Goal: Task Accomplishment & Management: Use online tool/utility

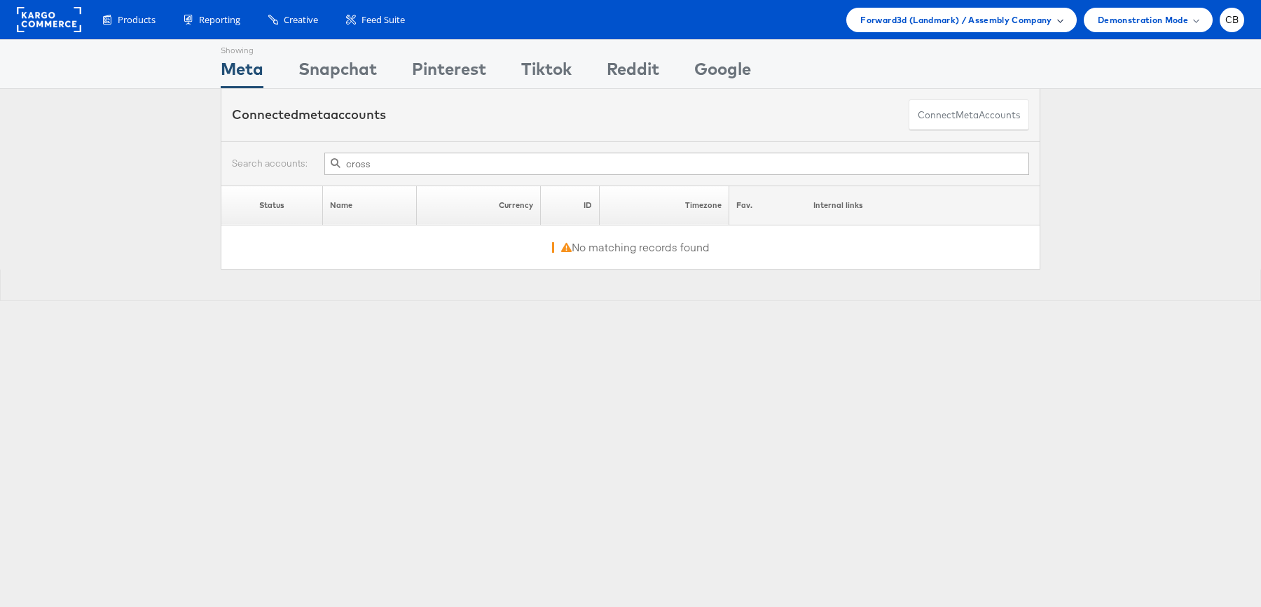
type input "cross"
click at [938, 14] on span "Forward3d (Landmark) / Assembly Company" at bounding box center [955, 20] width 191 height 15
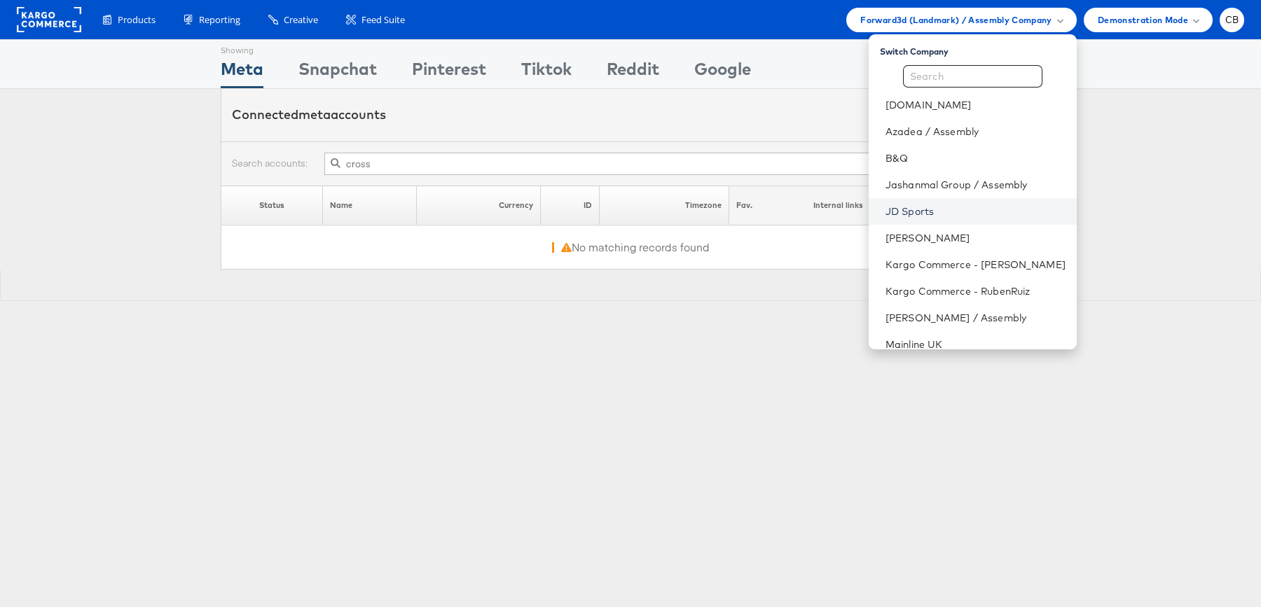
click at [952, 205] on link "JD Sports" at bounding box center [975, 212] width 180 height 14
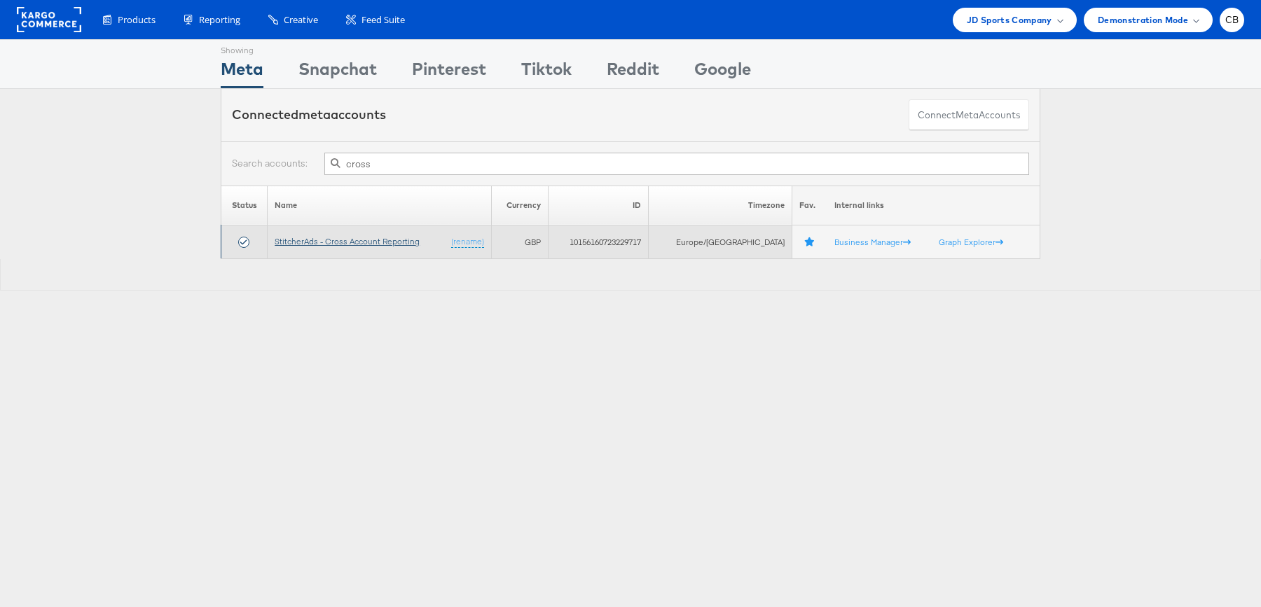
type input "cross"
click at [346, 240] on link "StitcherAds - Cross Account Reporting" at bounding box center [347, 241] width 145 height 11
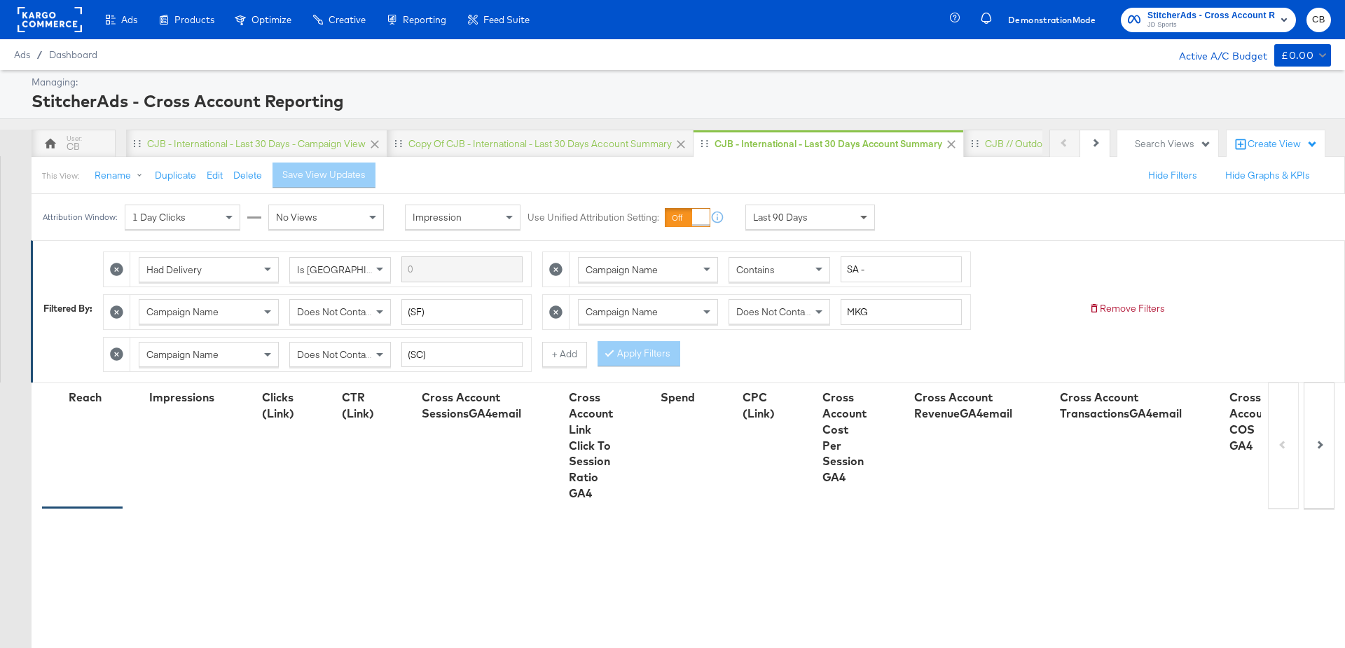
click at [857, 223] on span at bounding box center [866, 217] width 18 height 24
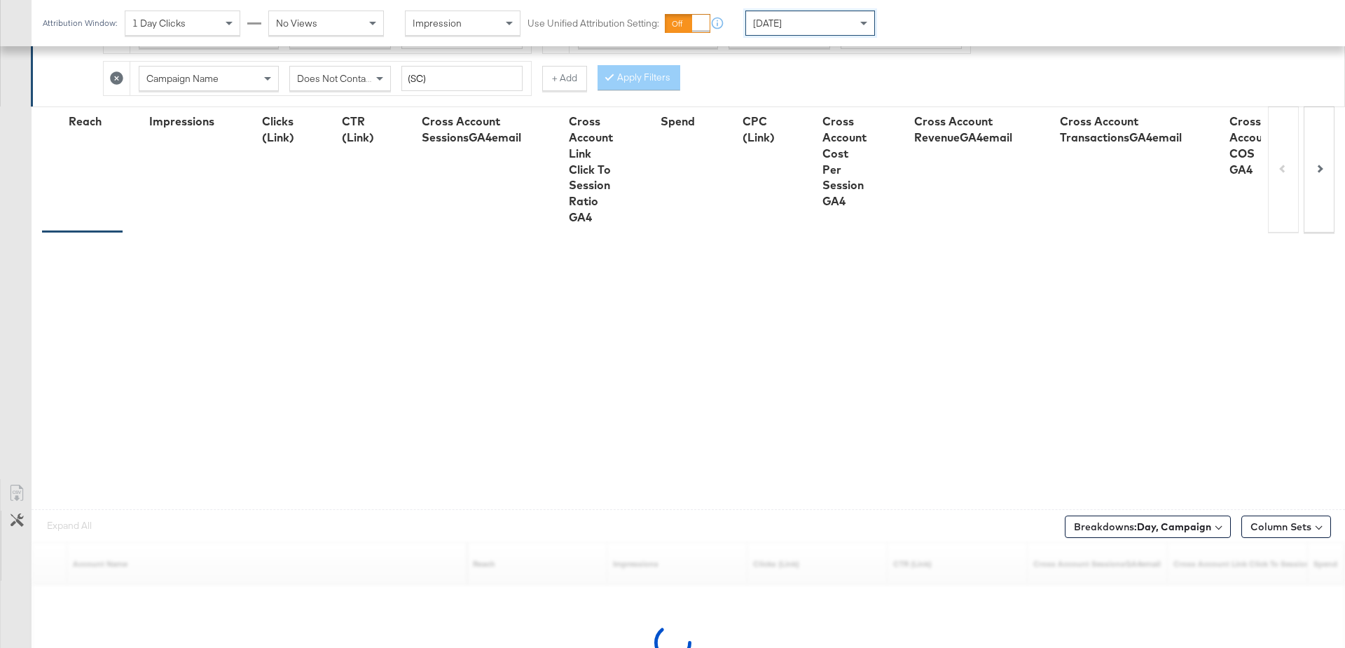
scroll to position [375, 0]
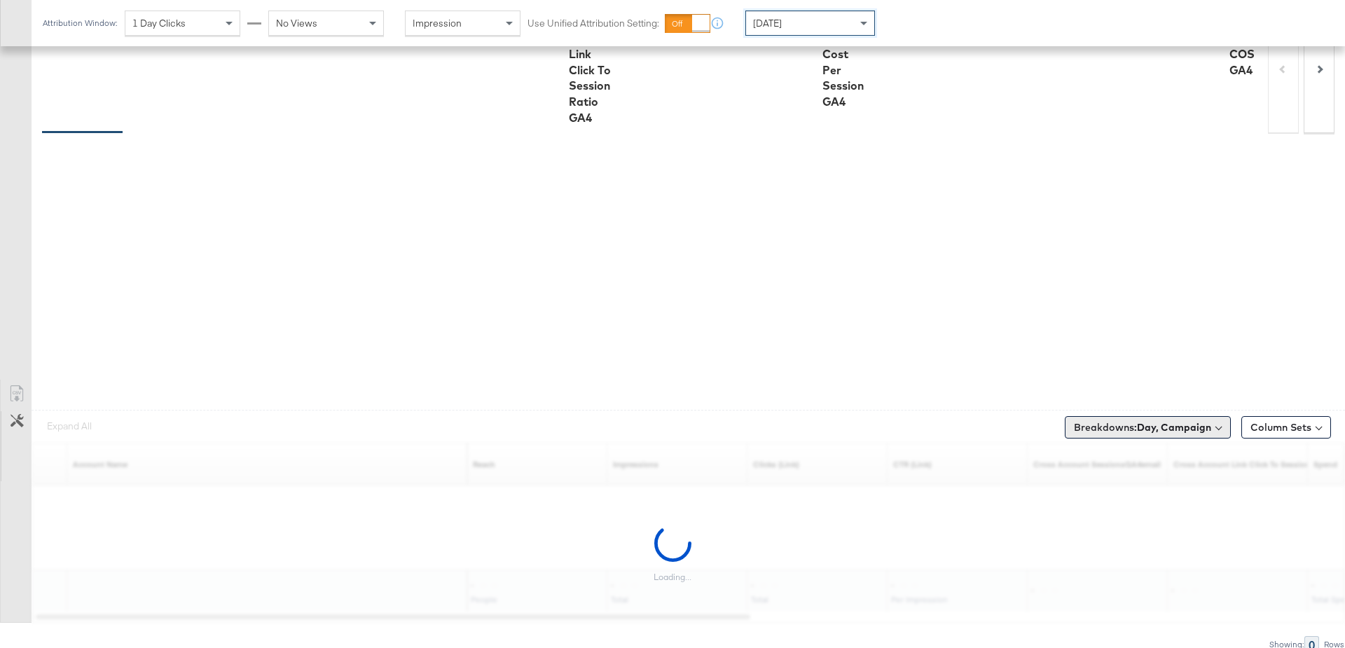
click at [1161, 429] on button "Breakdowns: Day, Campaign" at bounding box center [1148, 427] width 166 height 22
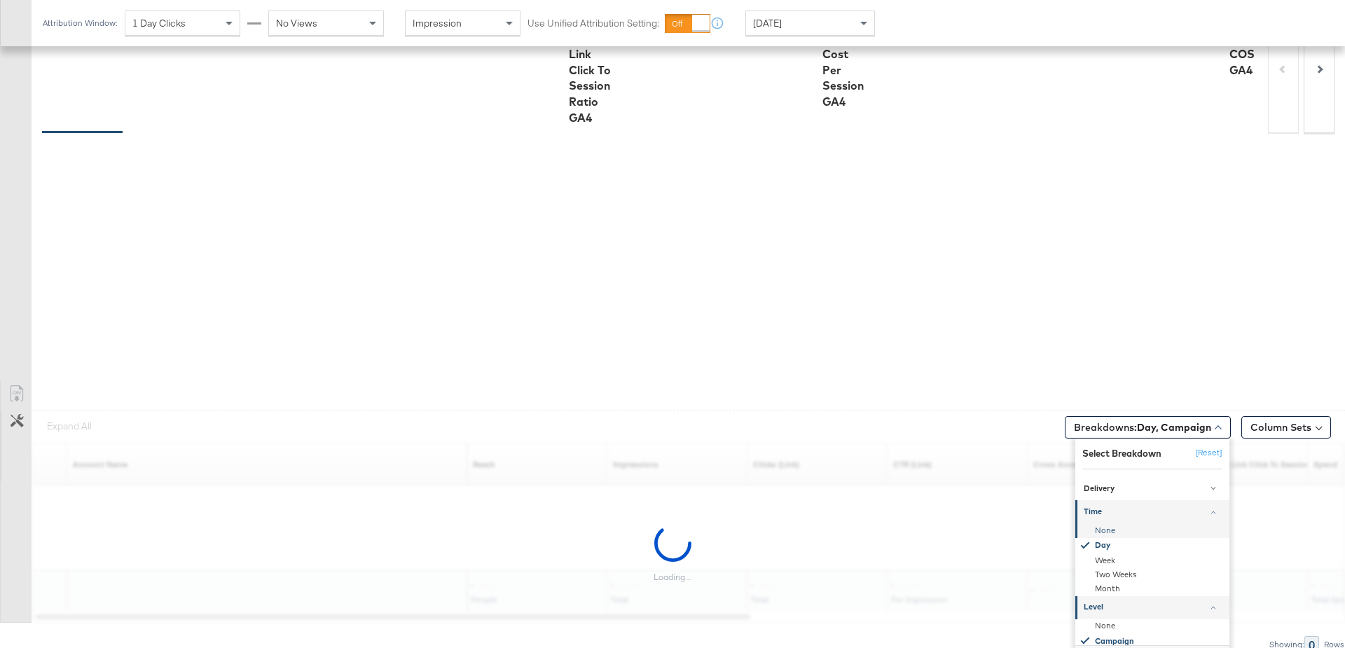
click at [1103, 523] on div "None" at bounding box center [1153, 530] width 152 height 14
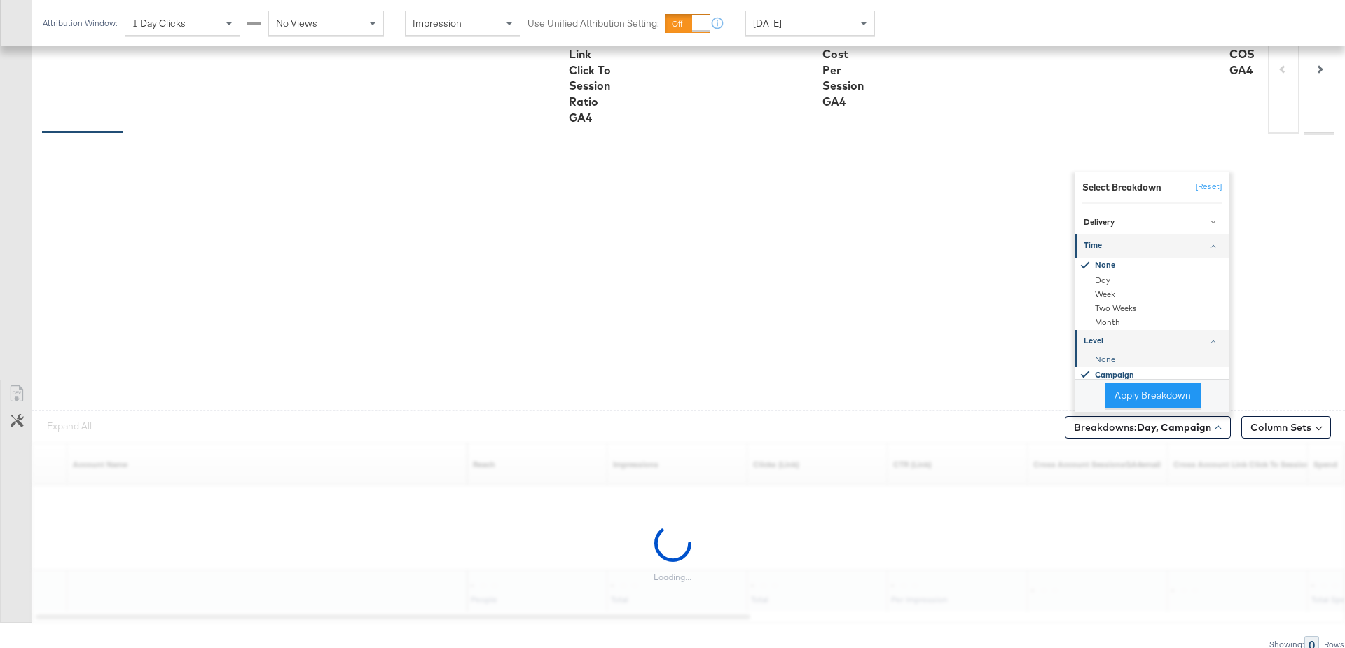
click at [1101, 354] on div "None" at bounding box center [1153, 359] width 152 height 14
click at [1136, 399] on button "Apply Breakdown" at bounding box center [1153, 395] width 96 height 25
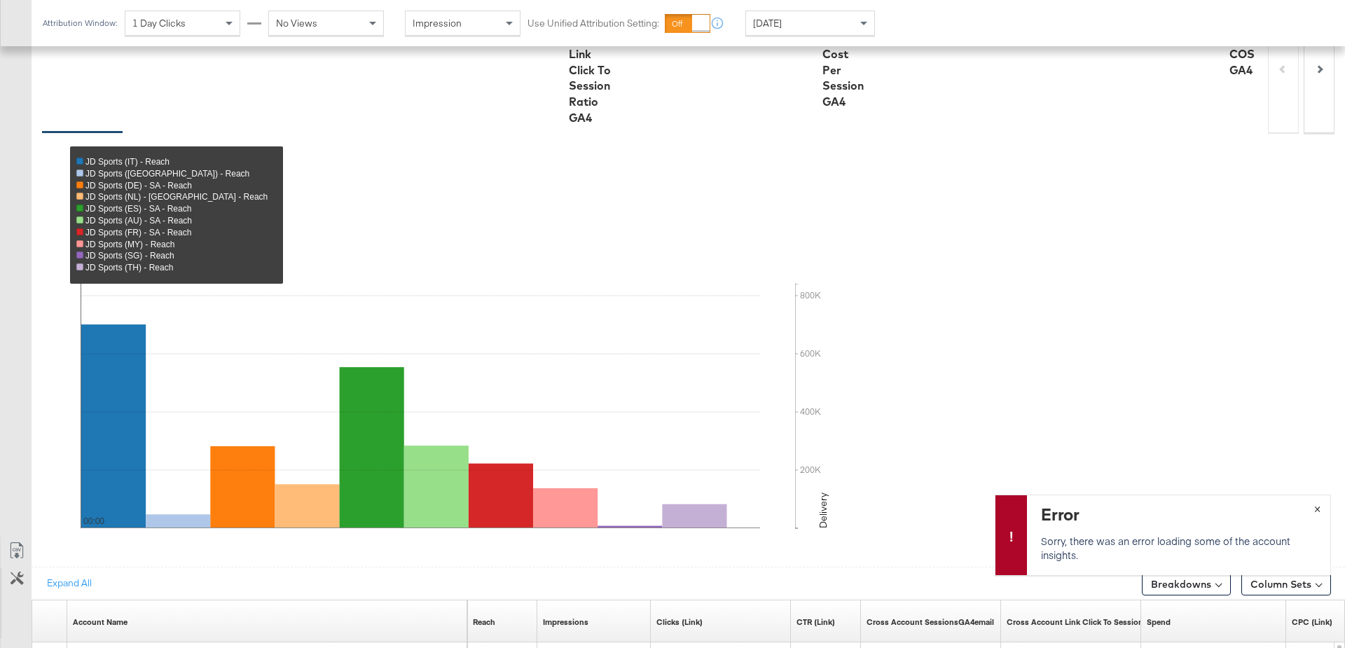
click at [1316, 511] on span "×" at bounding box center [1317, 507] width 6 height 16
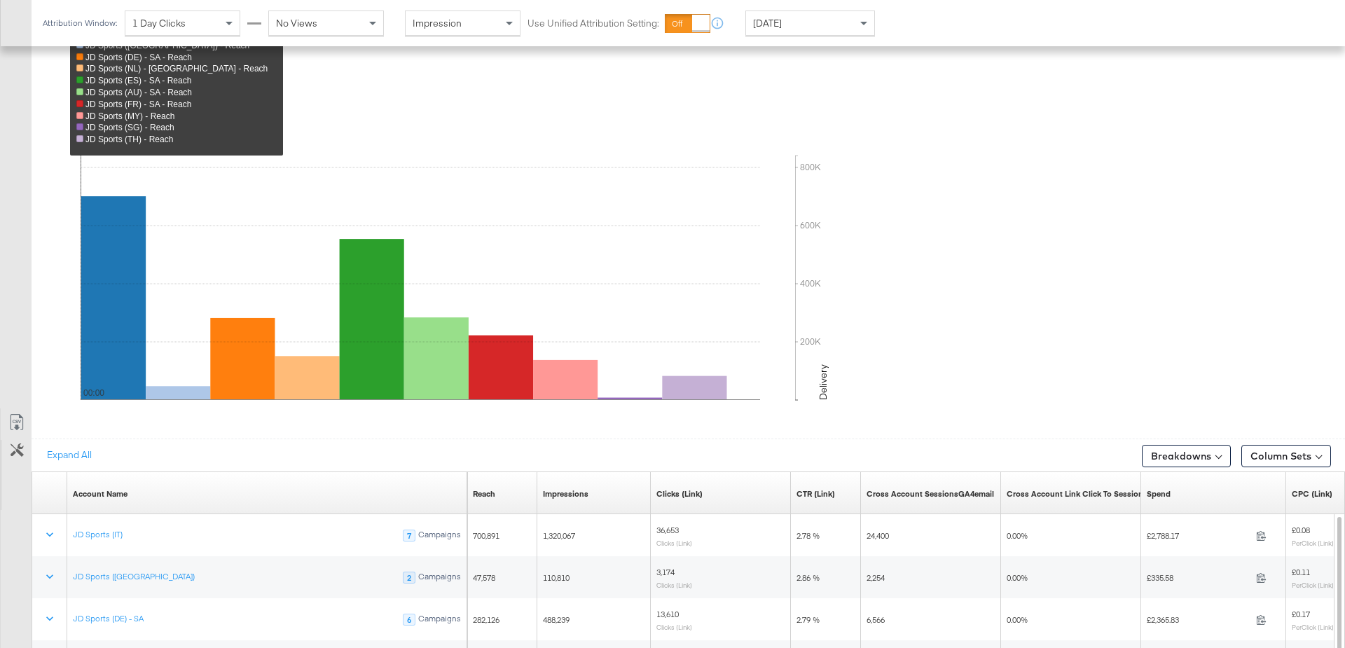
scroll to position [743, 0]
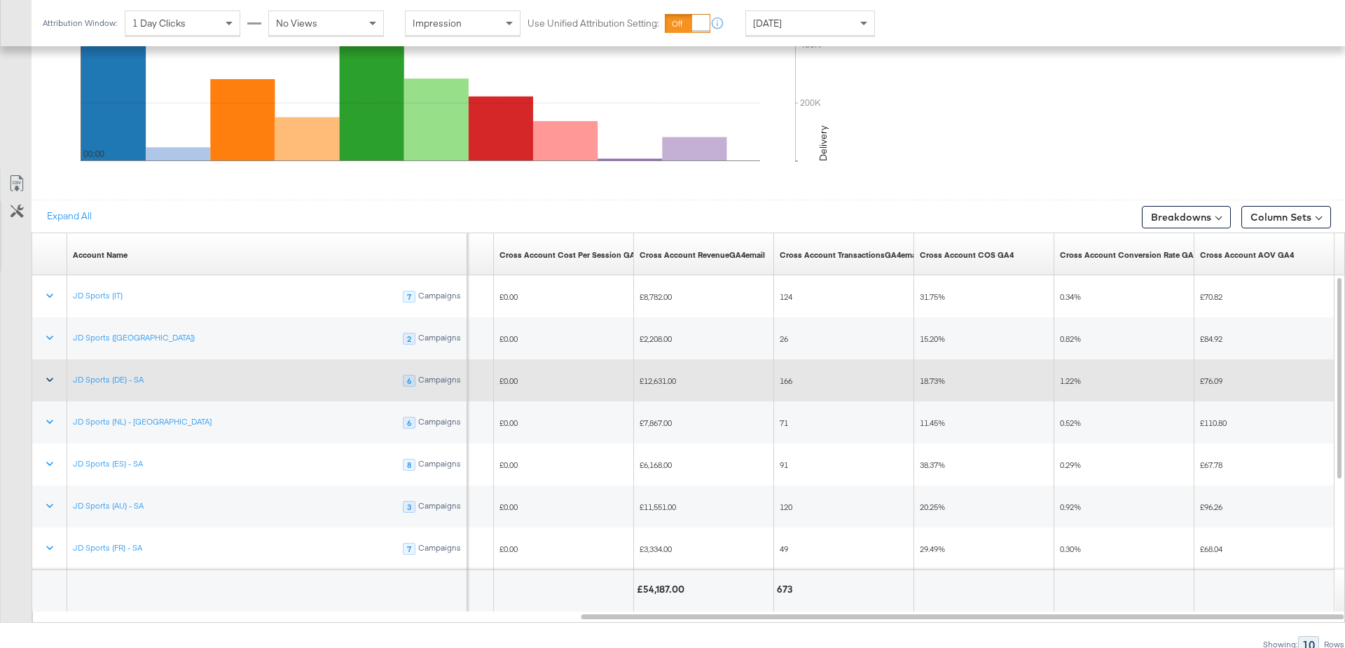
click at [48, 378] on icon at bounding box center [49, 380] width 7 height 4
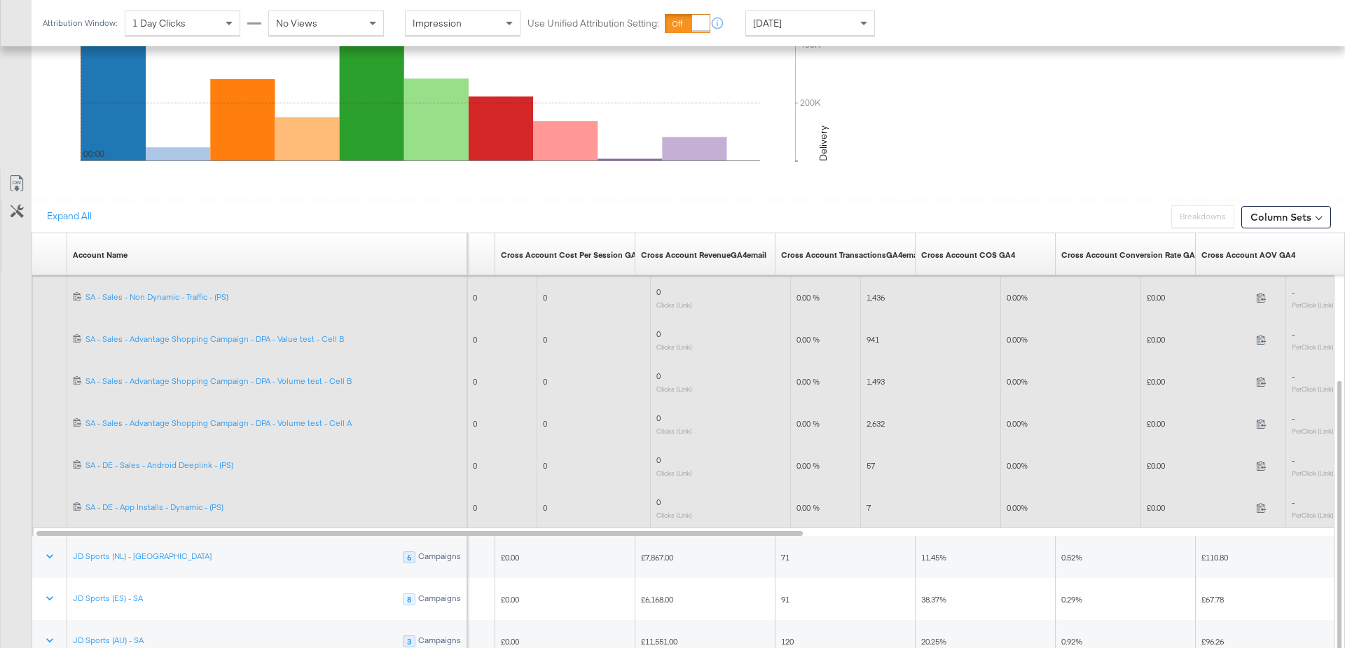
scroll to position [744, 0]
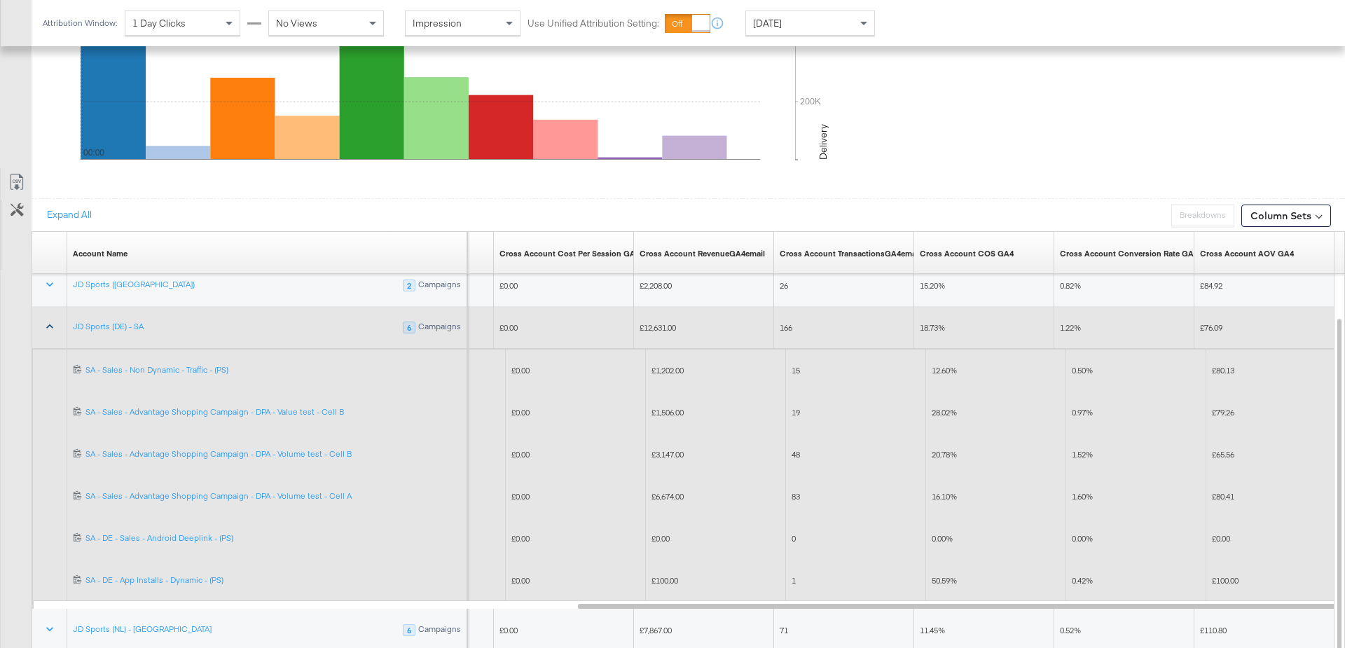
click at [666, 365] on span "£1,202.00" at bounding box center [667, 370] width 32 height 11
click at [945, 369] on span "12.60%" at bounding box center [944, 370] width 25 height 11
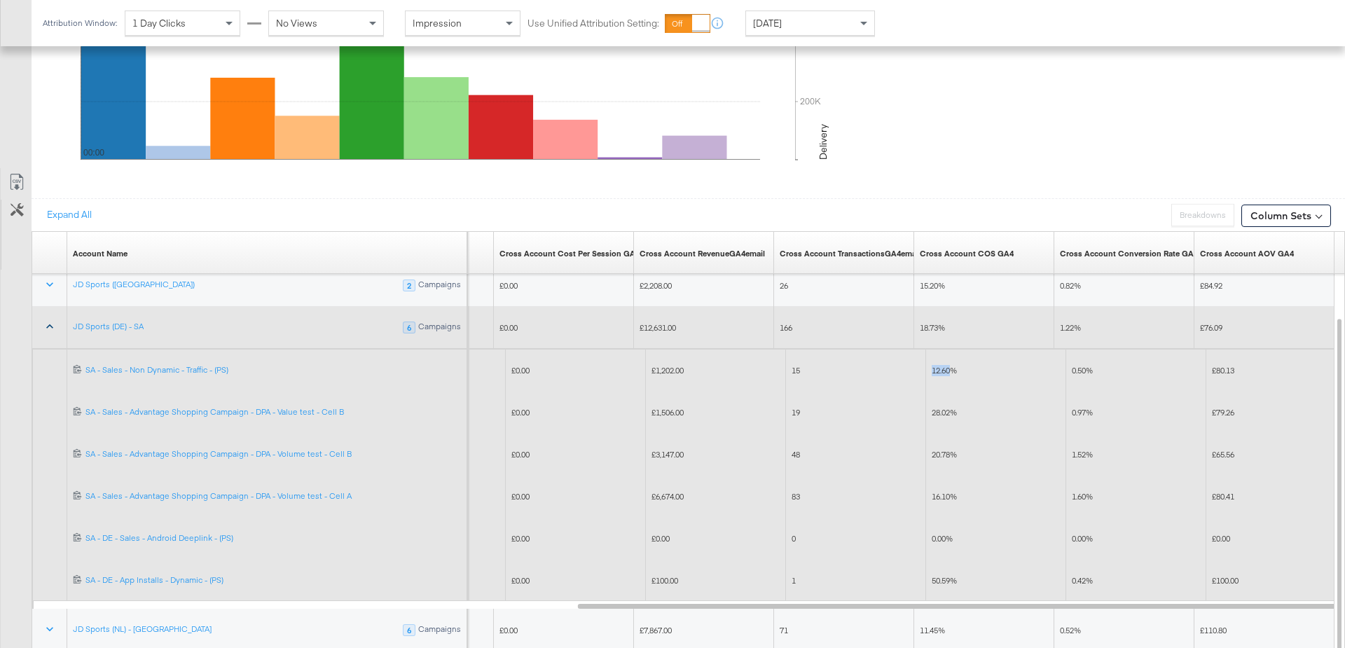
click at [945, 369] on span "12.60%" at bounding box center [944, 370] width 25 height 11
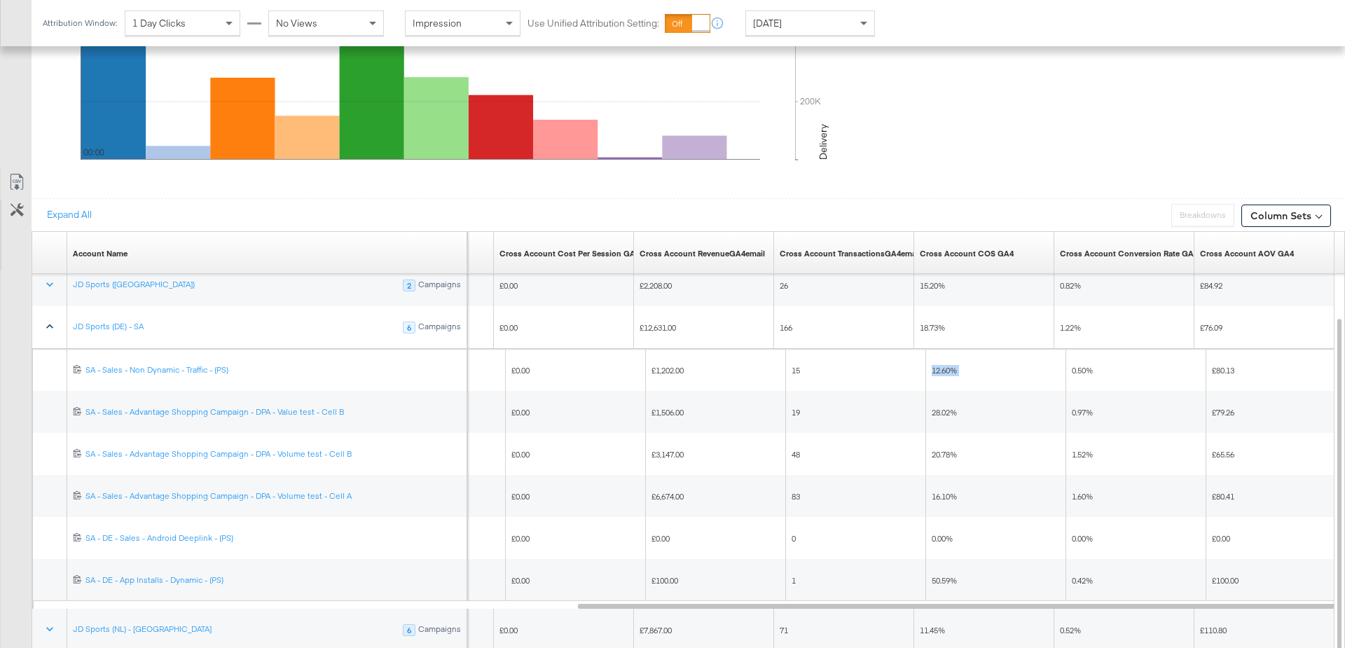
click at [50, 325] on icon at bounding box center [50, 326] width 14 height 14
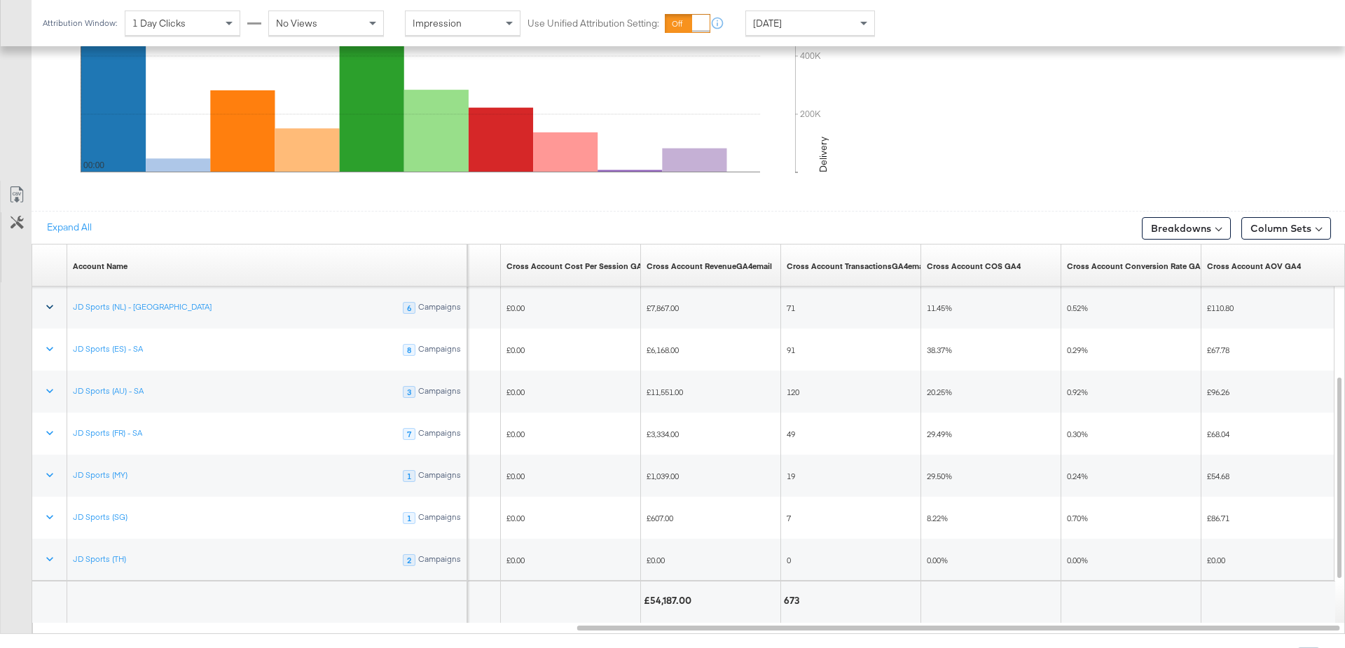
scroll to position [743, 0]
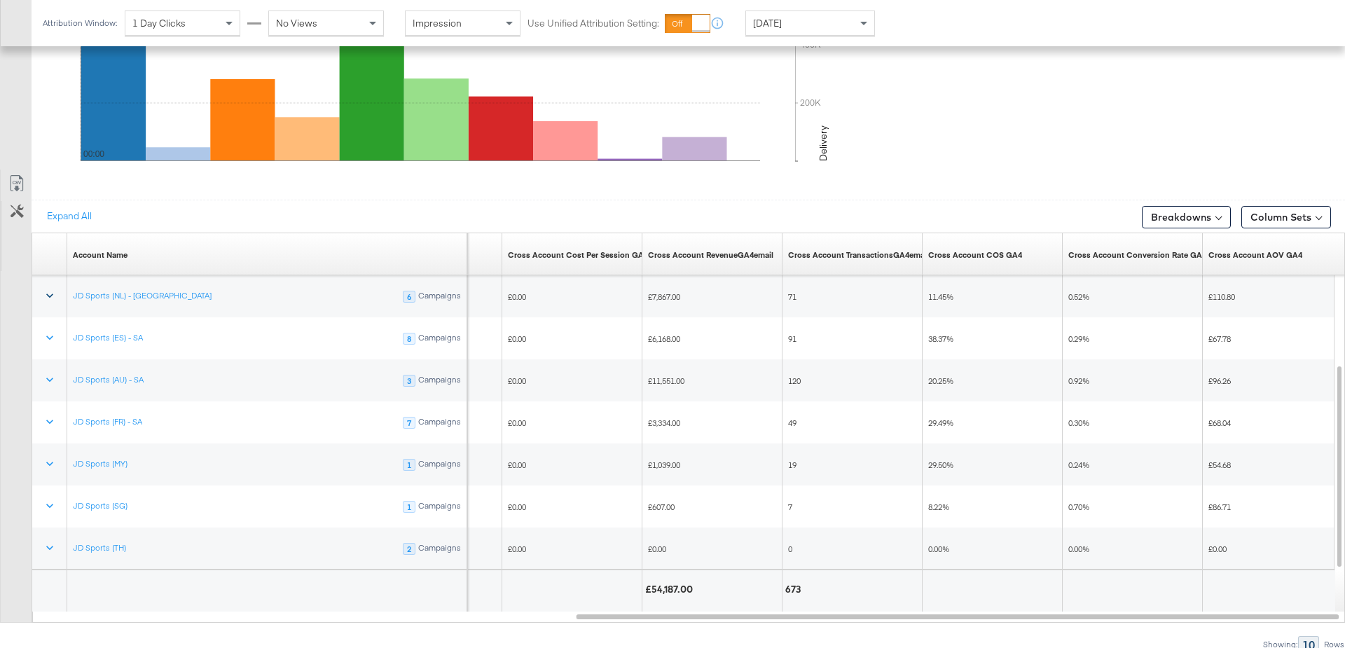
click at [951, 418] on span "29.49%" at bounding box center [940, 423] width 25 height 11
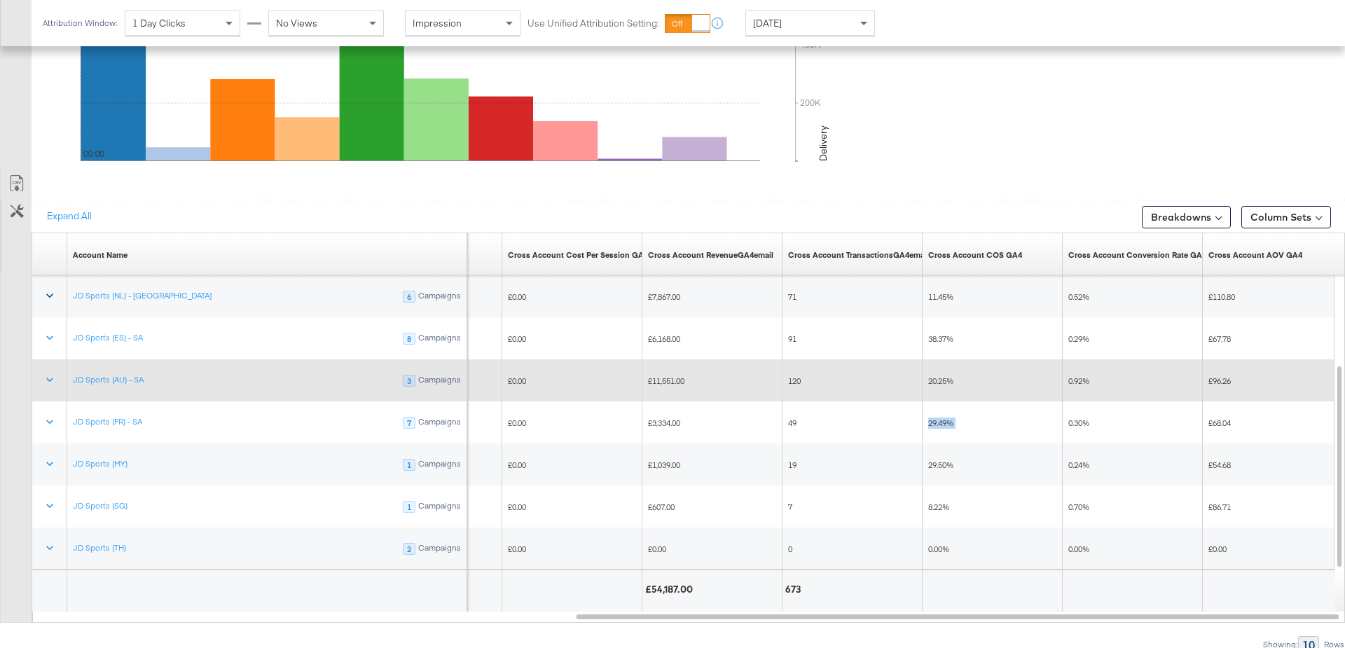
click at [945, 375] on span "20.25%" at bounding box center [940, 380] width 25 height 11
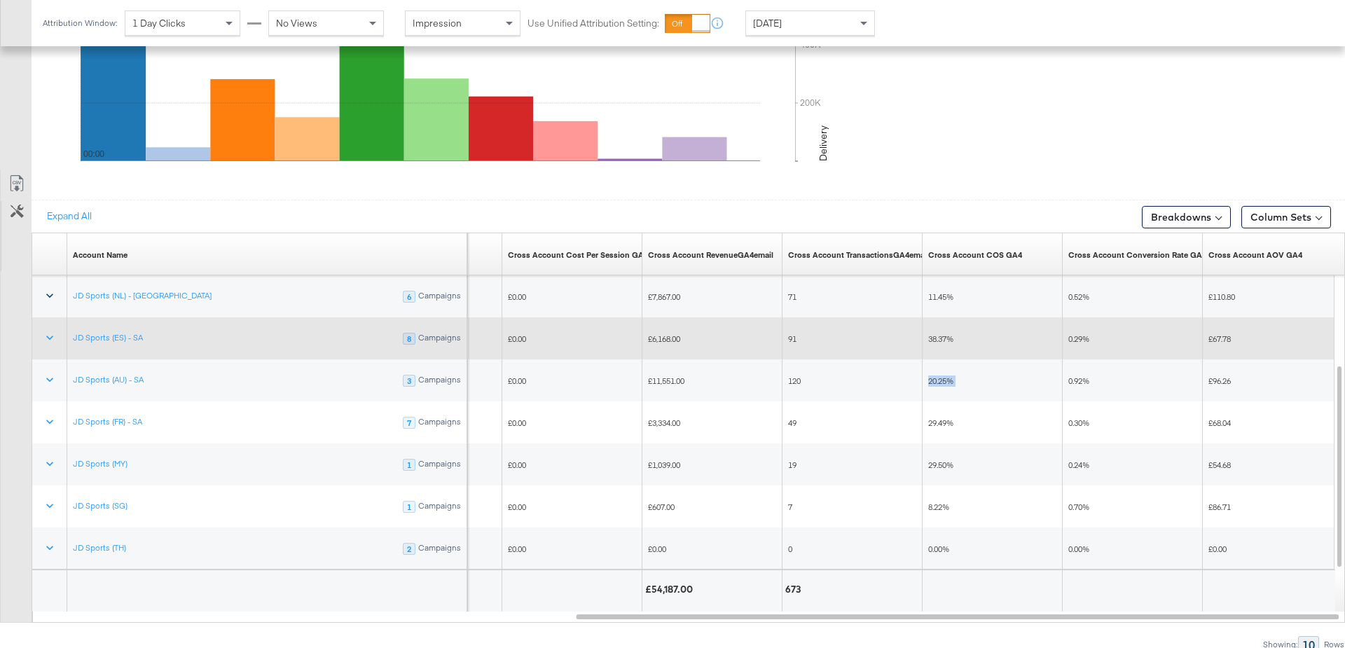
click at [942, 335] on span "38.37%" at bounding box center [940, 338] width 25 height 11
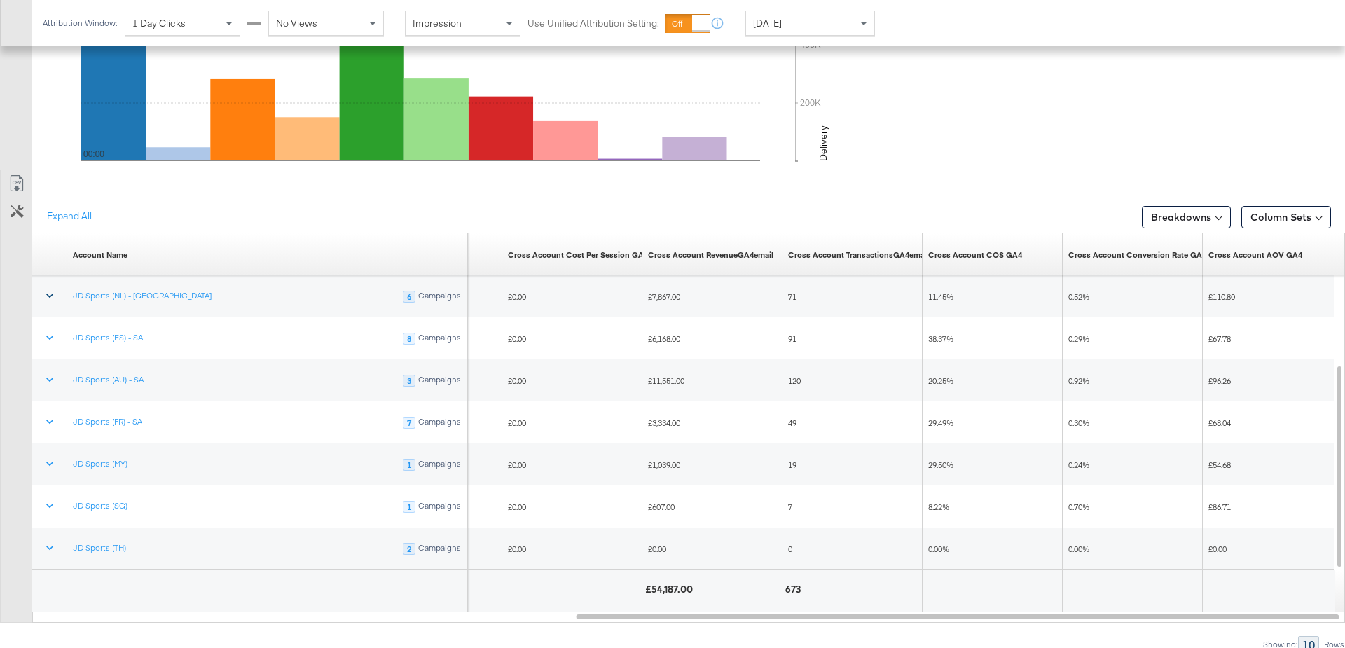
click at [939, 291] on span "11.45%" at bounding box center [940, 296] width 25 height 11
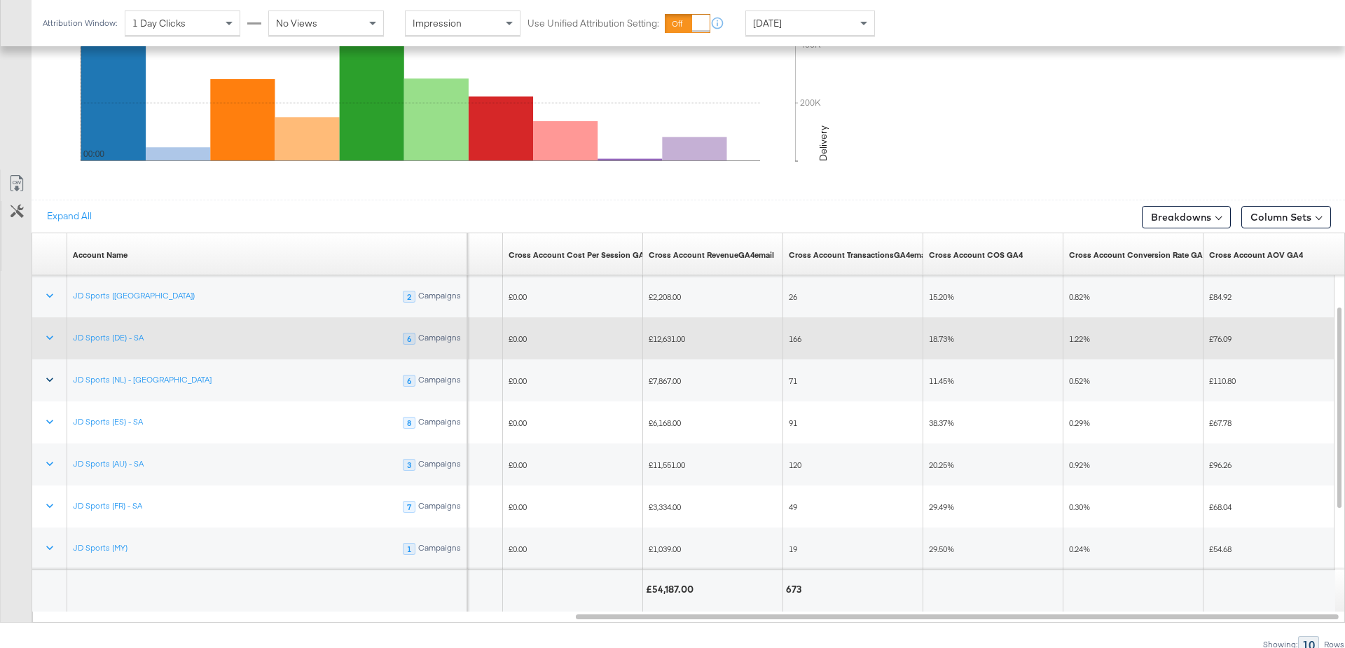
click at [938, 333] on span "18.73%" at bounding box center [941, 338] width 25 height 11
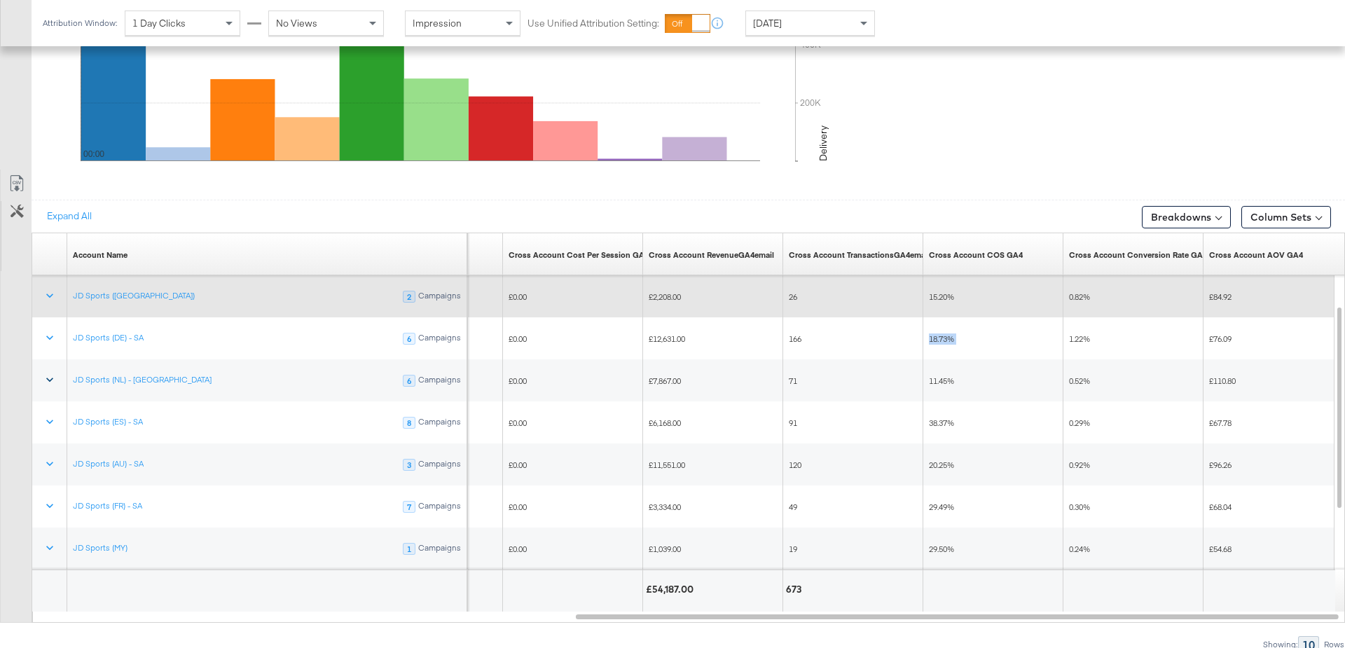
click at [938, 292] on span "15.20%" at bounding box center [941, 296] width 25 height 11
